Goal: Transaction & Acquisition: Subscribe to service/newsletter

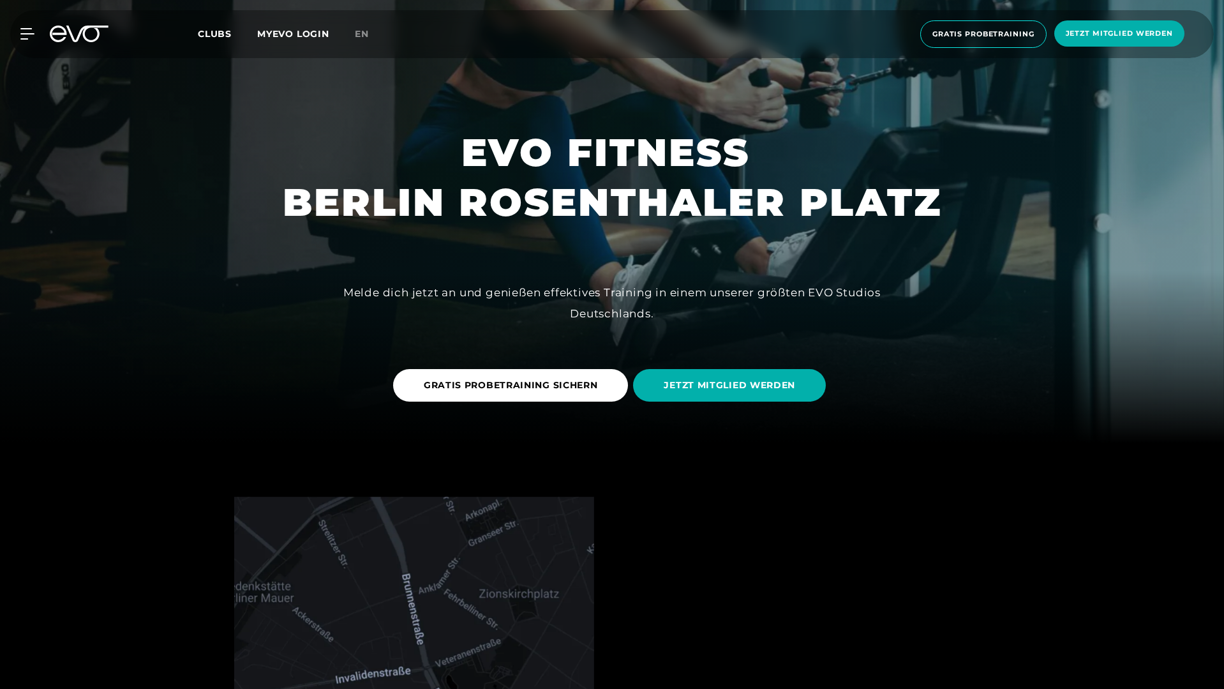
click at [973, 130] on div at bounding box center [612, 98] width 1224 height 689
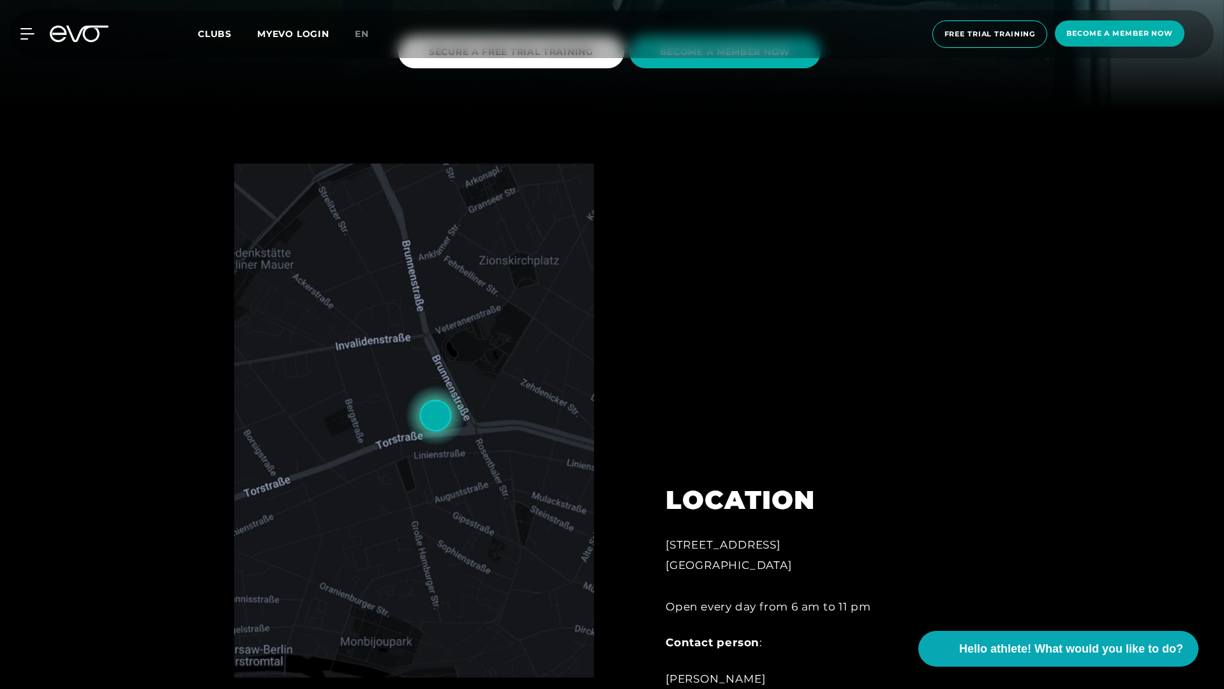
scroll to position [560, 0]
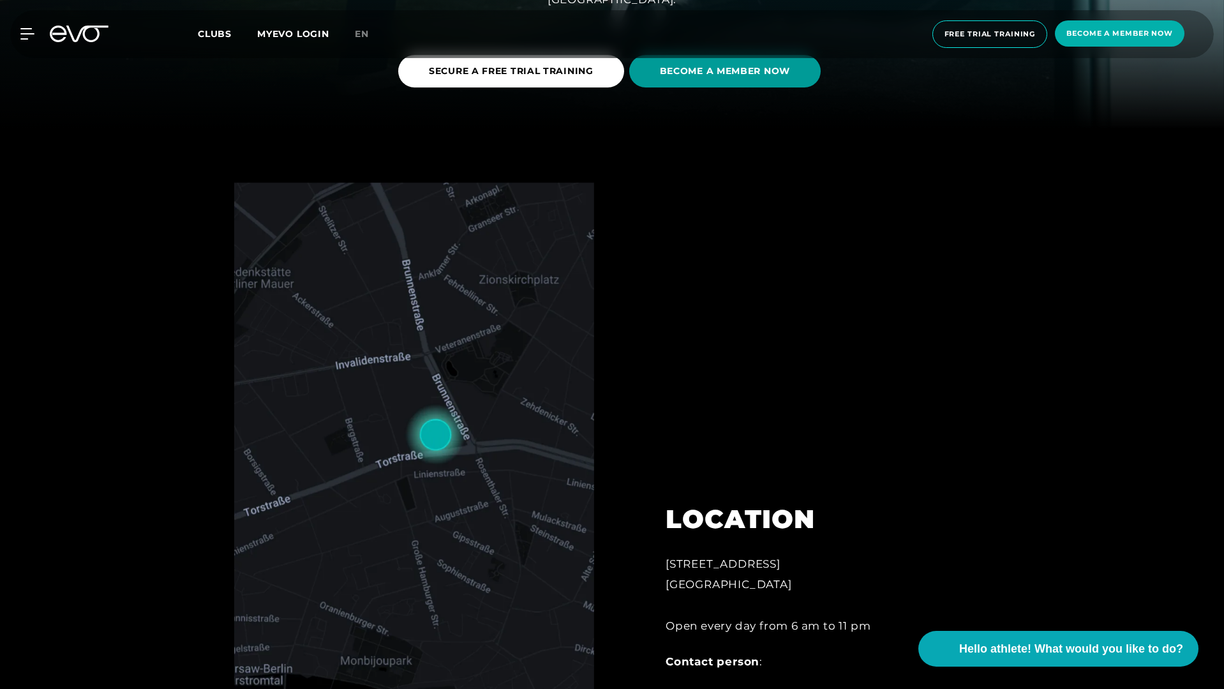
click at [701, 86] on span "BECOME A MEMBER NOW" at bounding box center [724, 71] width 191 height 33
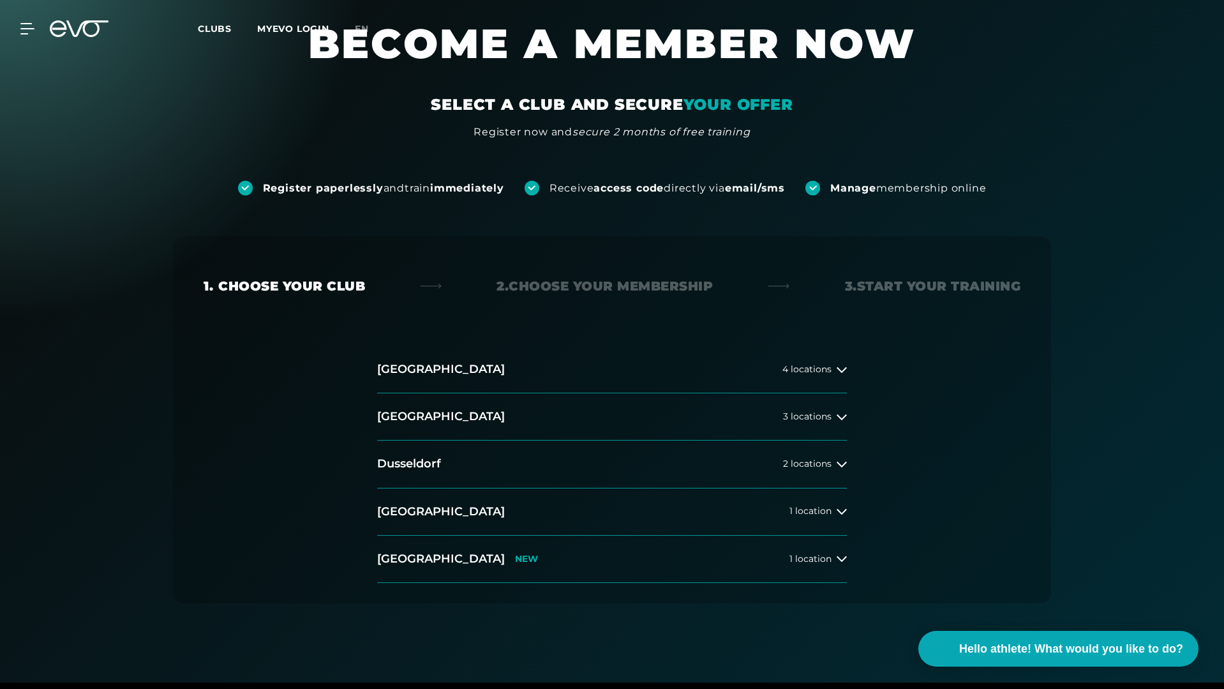
scroll to position [47, 0]
click at [789, 408] on button "[GEOGRAPHIC_DATA] 3 locations" at bounding box center [612, 416] width 470 height 47
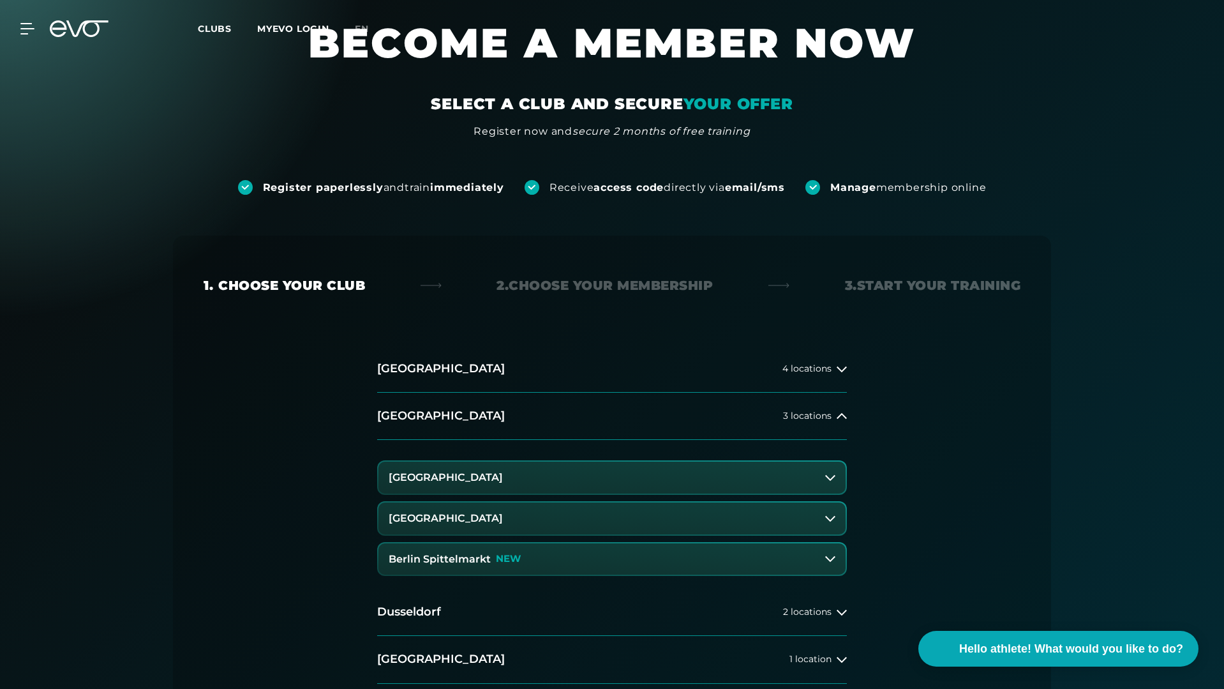
click at [672, 511] on button "[GEOGRAPHIC_DATA]" at bounding box center [611, 518] width 467 height 32
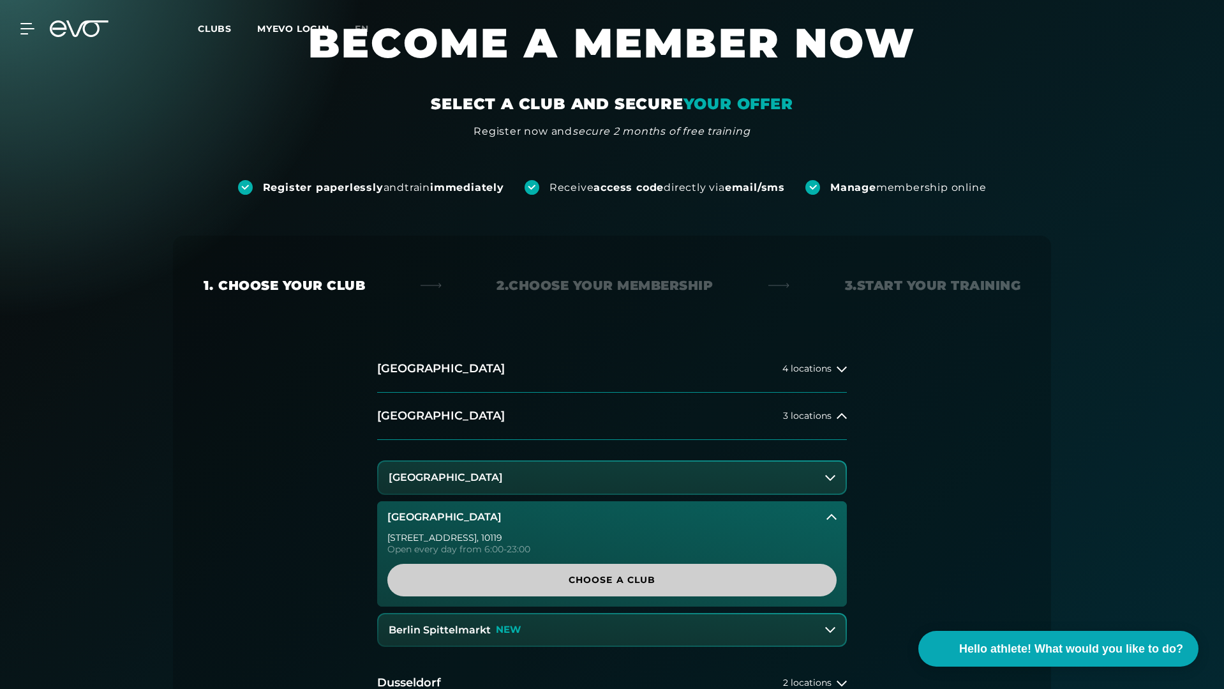
click at [668, 569] on span "Choose a club" at bounding box center [611, 580] width 449 height 33
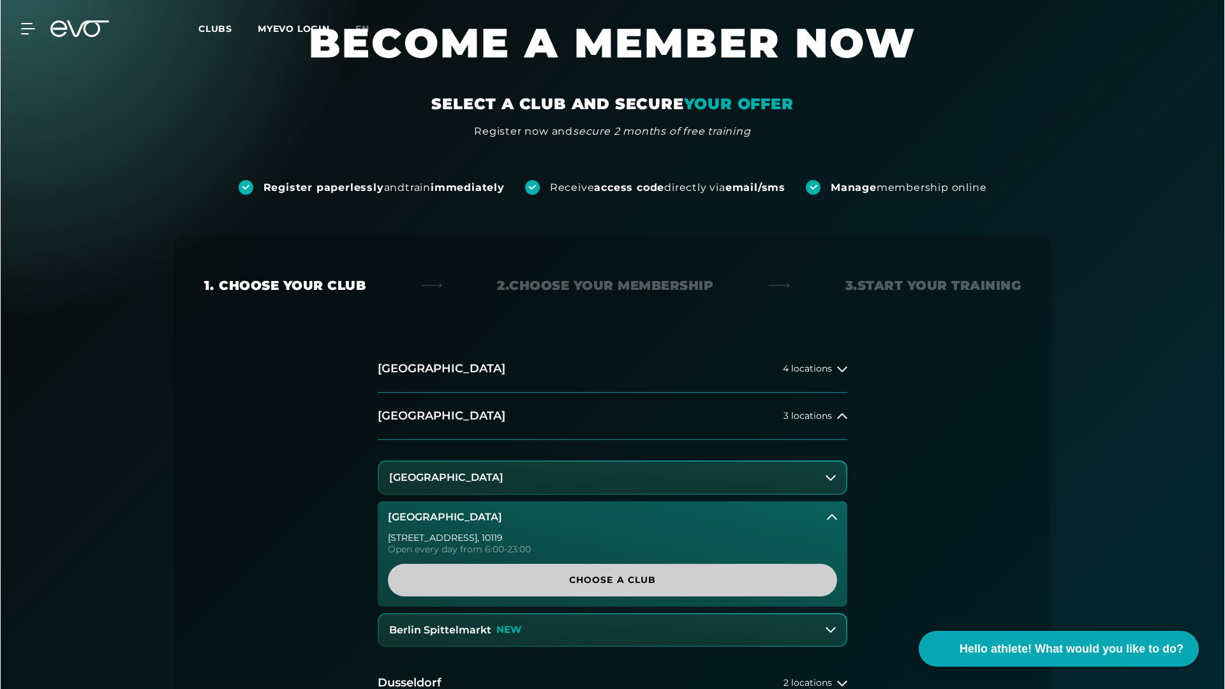
scroll to position [0, 0]
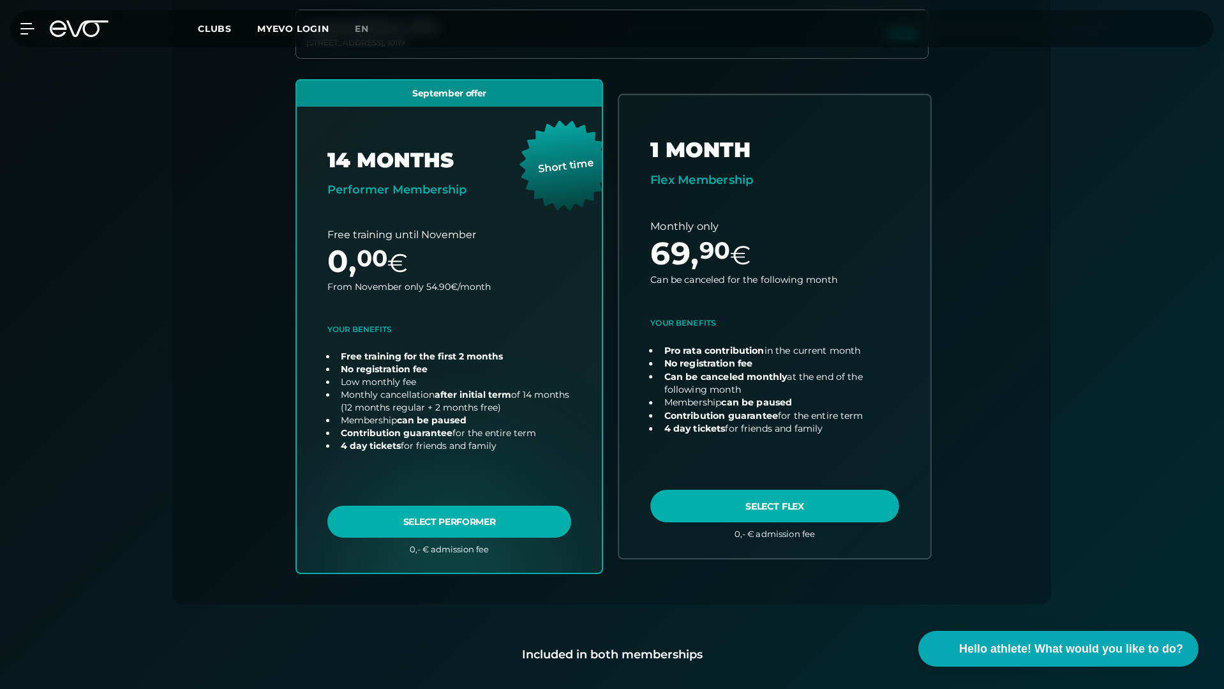
scroll to position [394, 0]
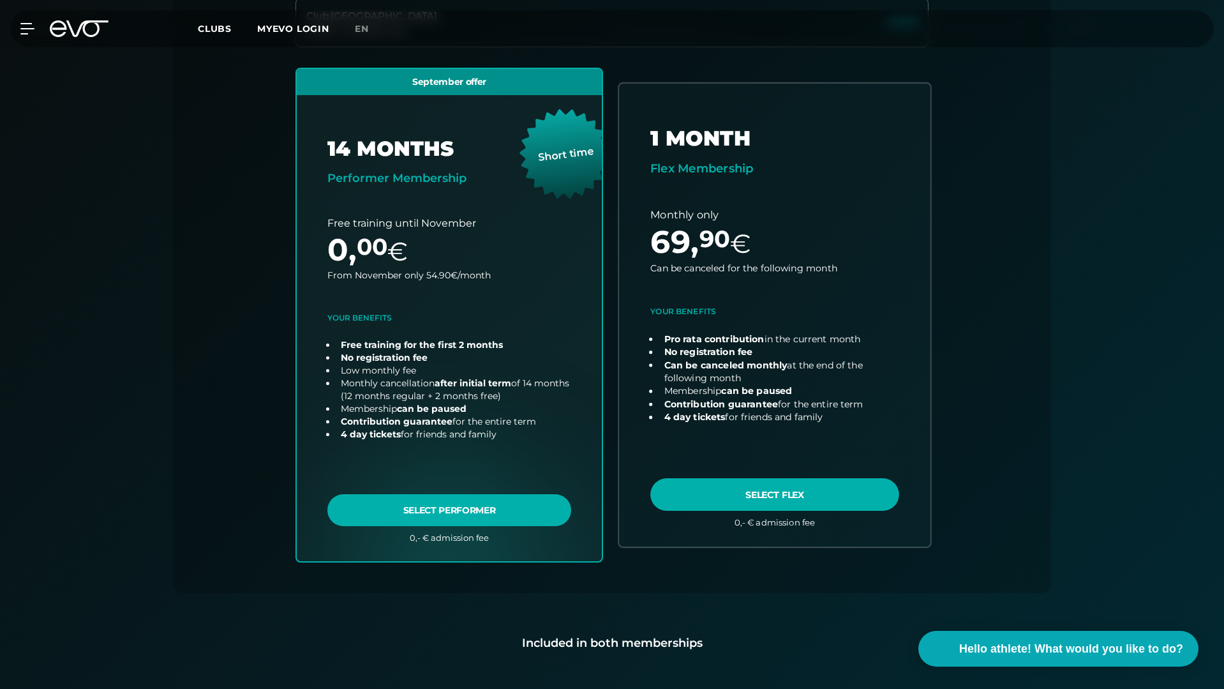
click at [760, 497] on link "choose plan" at bounding box center [774, 315] width 311 height 463
